Goal: Task Accomplishment & Management: Manage account settings

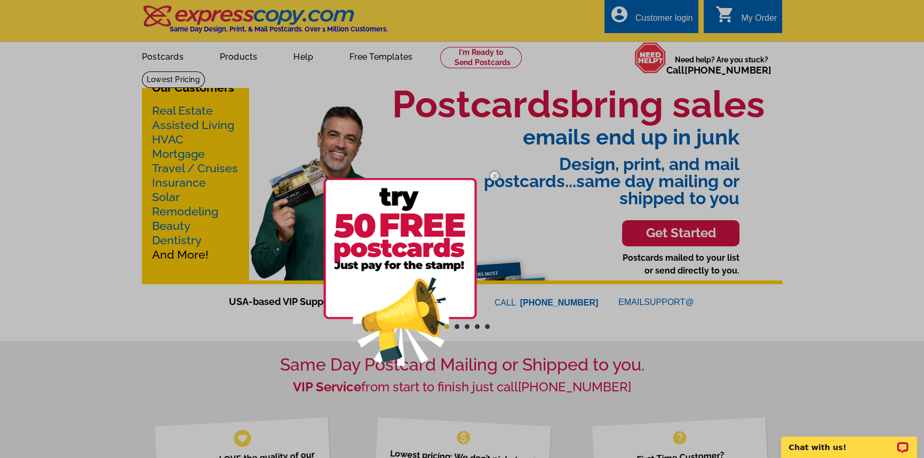
click at [672, 15] on div at bounding box center [462, 229] width 924 height 458
click at [497, 172] on img at bounding box center [494, 176] width 31 height 31
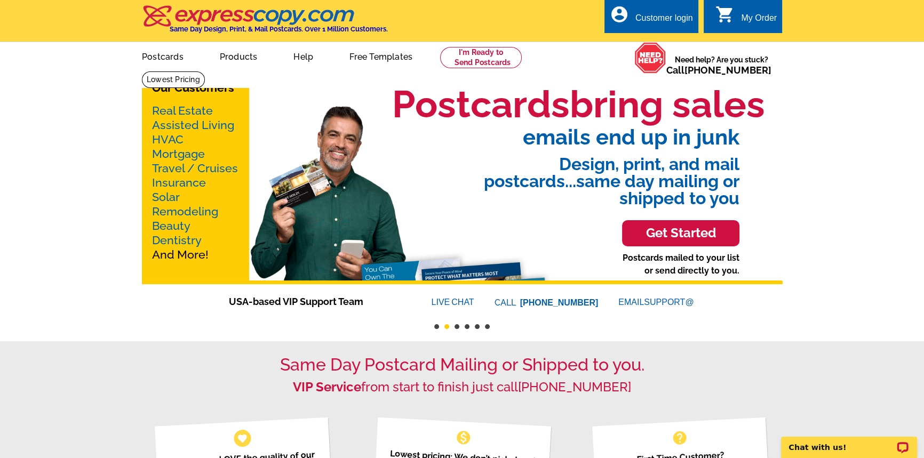
click at [622, 15] on icon "account_circle" at bounding box center [619, 14] width 19 height 19
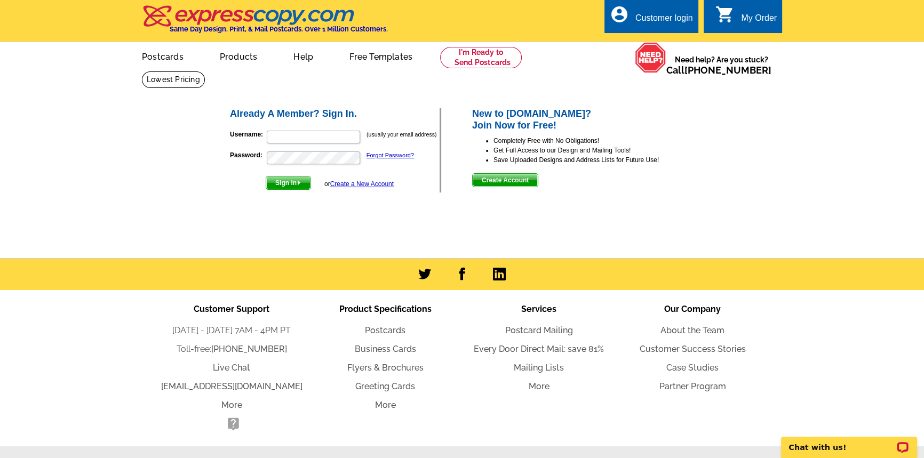
type input "[EMAIL_ADDRESS][DOMAIN_NAME]"
click at [273, 180] on span "Sign In" at bounding box center [288, 183] width 44 height 13
